Goal: Navigation & Orientation: Understand site structure

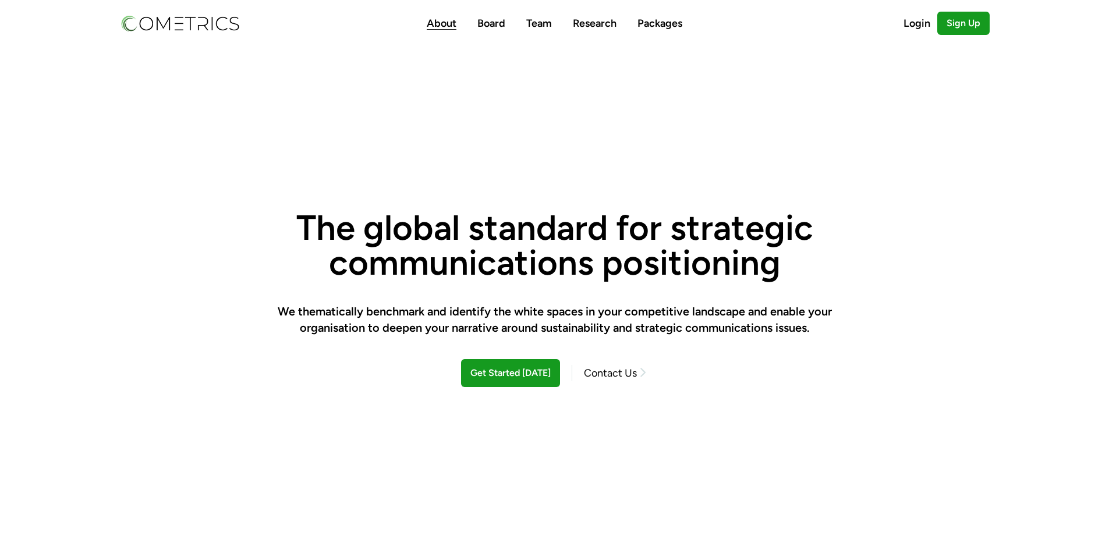
click at [438, 23] on link "About" at bounding box center [442, 23] width 30 height 13
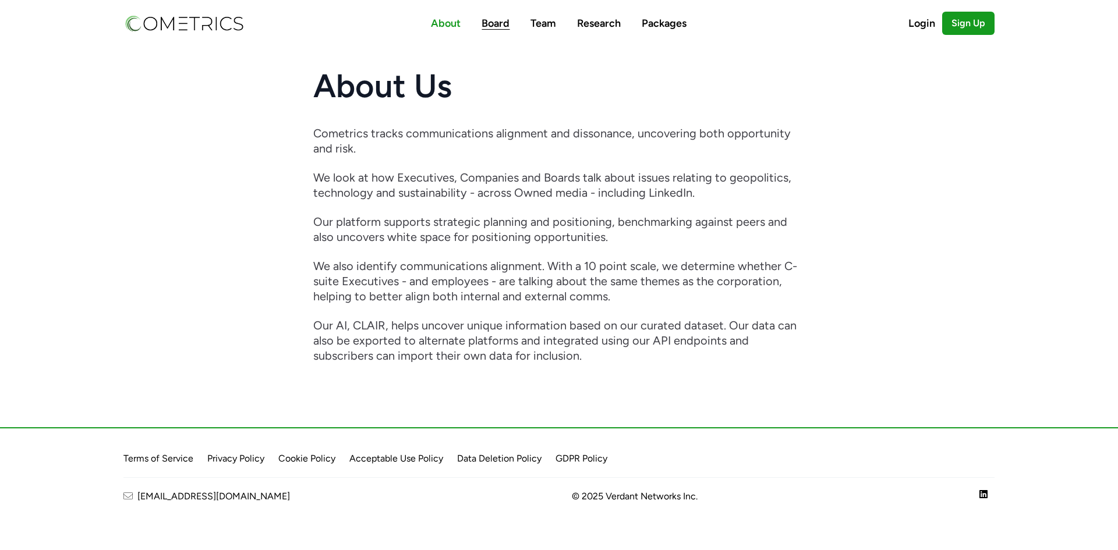
click at [502, 23] on link "Board" at bounding box center [496, 23] width 28 height 13
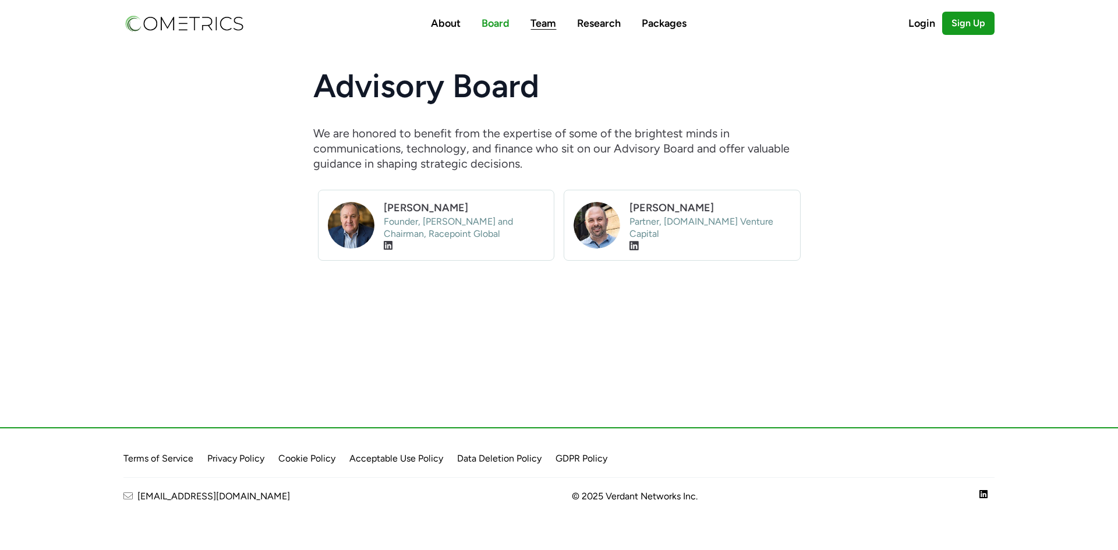
click at [543, 25] on link "Team" at bounding box center [543, 23] width 26 height 13
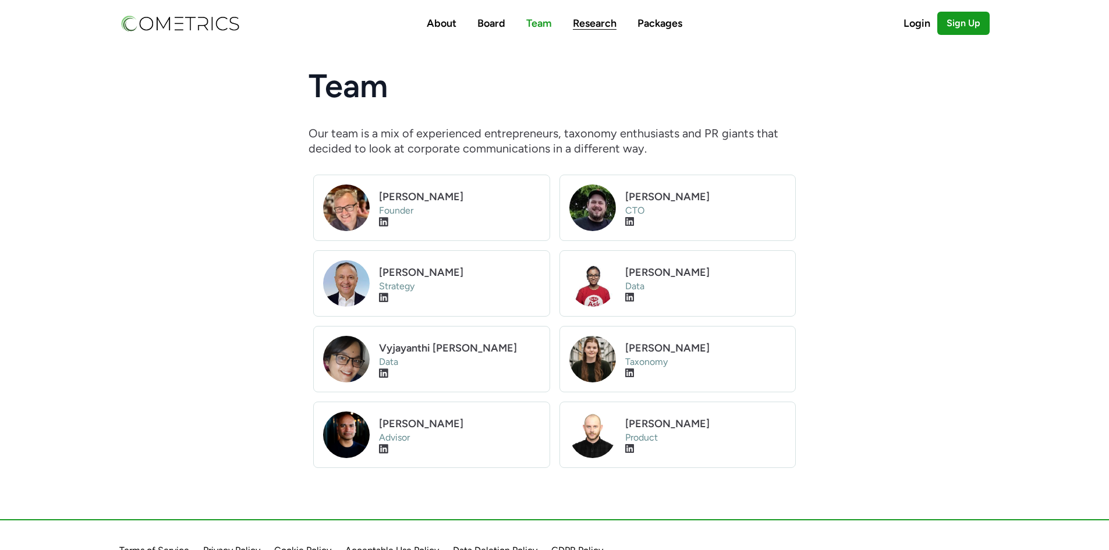
click at [583, 24] on link "Research" at bounding box center [595, 23] width 44 height 13
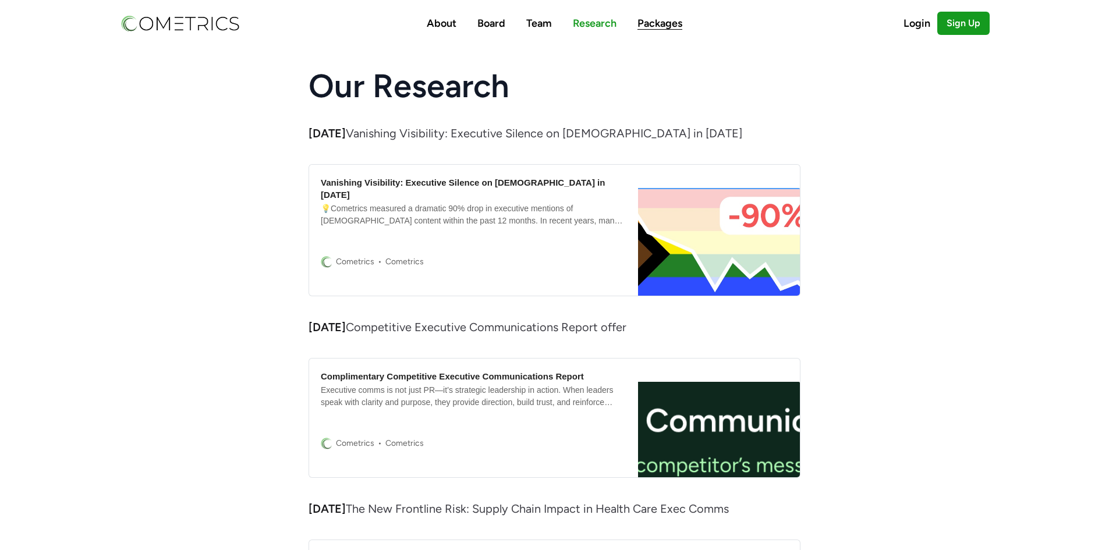
click at [642, 20] on link "Packages" at bounding box center [660, 23] width 45 height 13
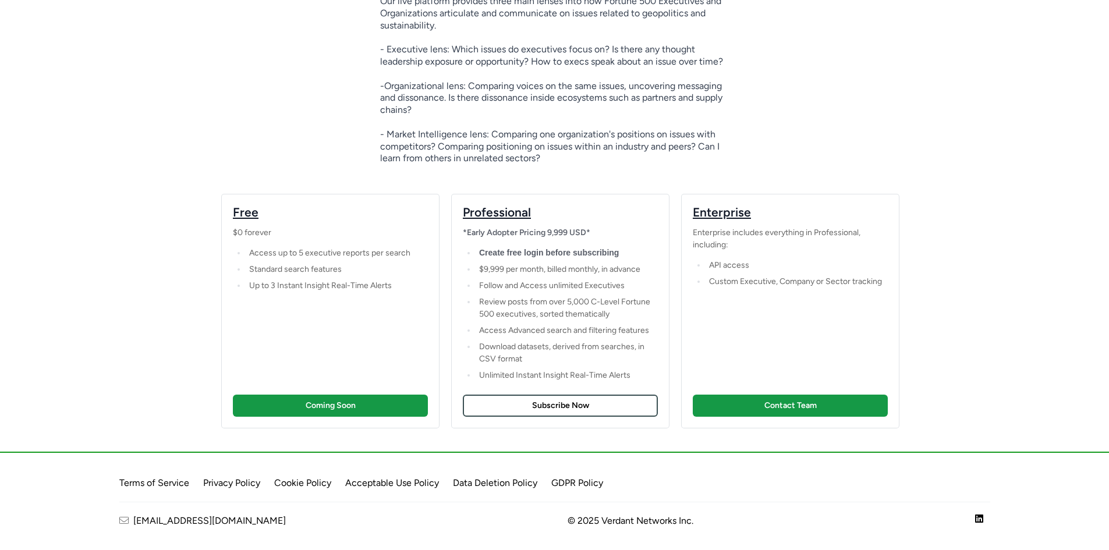
scroll to position [137, 0]
drag, startPoint x: 564, startPoint y: 519, endPoint x: 595, endPoint y: 519, distance: 31.4
click at [595, 519] on span "© 2025 Verdant Networks Inc." at bounding box center [631, 520] width 126 height 14
copy span "Verdant"
